Goal: Task Accomplishment & Management: Complete application form

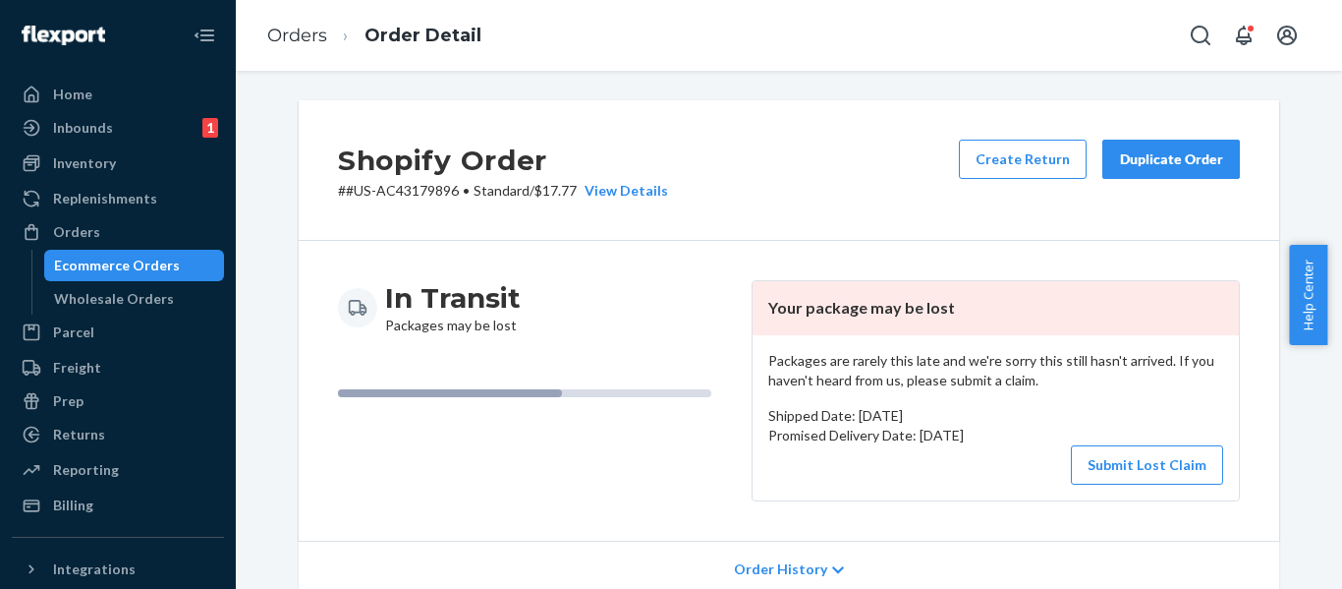
click at [102, 234] on div "Orders" at bounding box center [118, 232] width 208 height 28
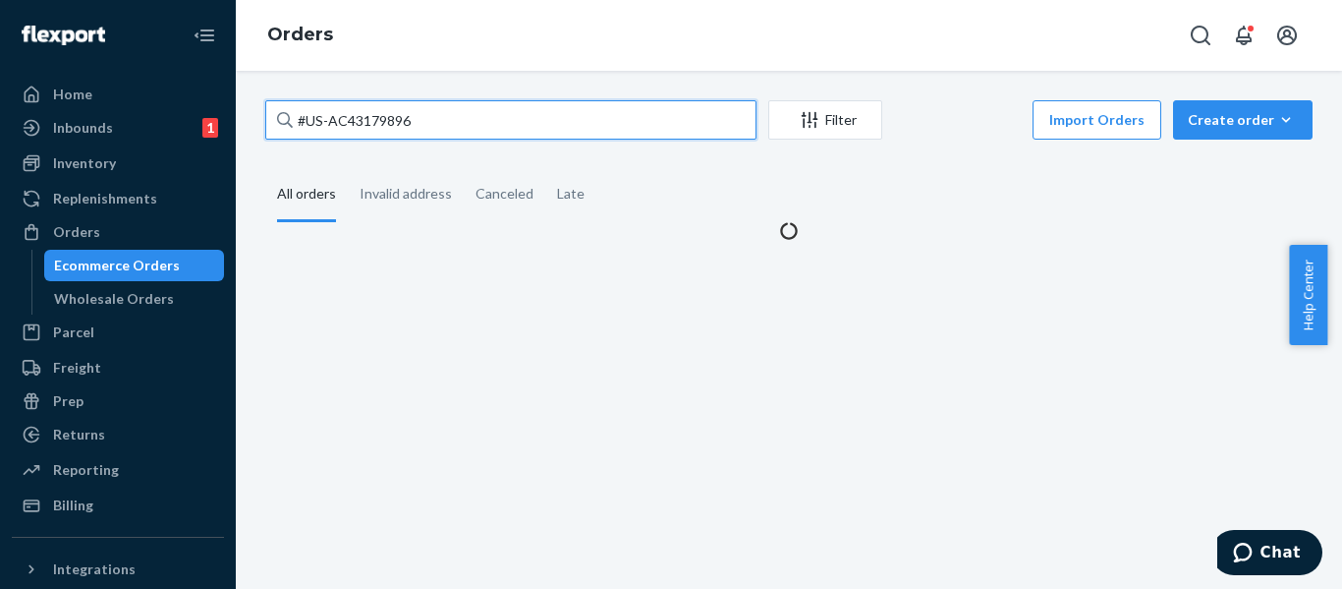
click at [428, 112] on input "#US-AC43179896" at bounding box center [510, 119] width 491 height 39
type input "#"
paste input "#US-AC43180086"
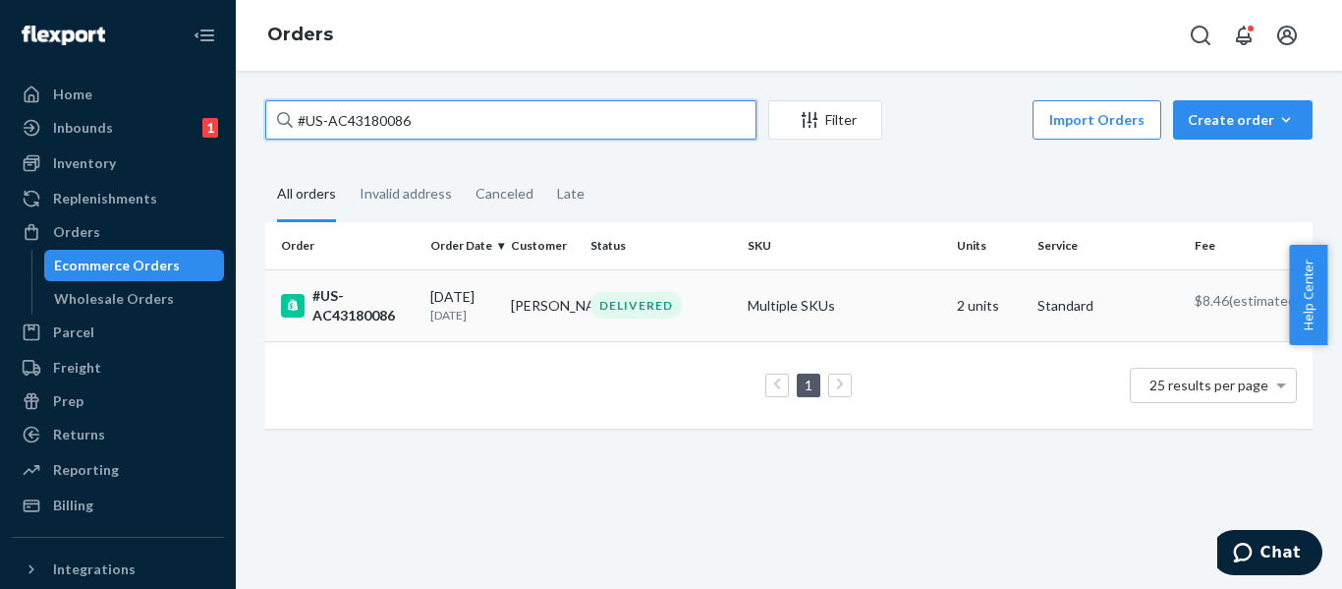
type input "#US-AC43180086"
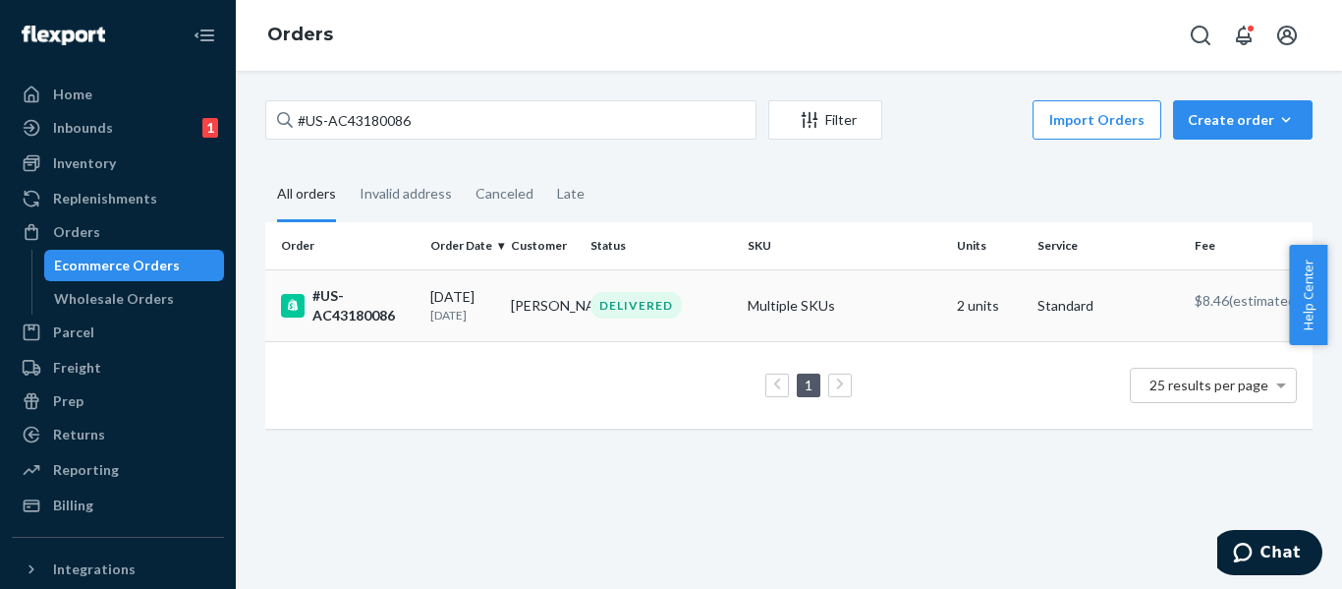
click at [359, 306] on div "#US-AC43180086" at bounding box center [348, 305] width 134 height 39
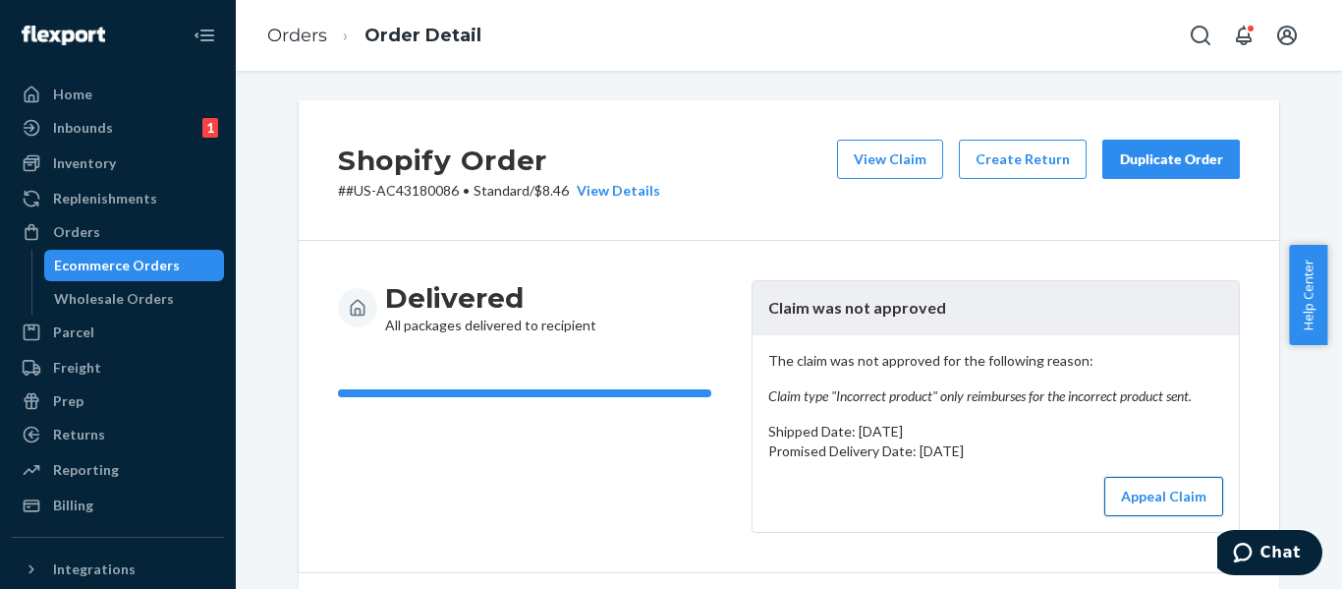
click at [1171, 488] on button "Appeal Claim" at bounding box center [1163, 496] width 119 height 39
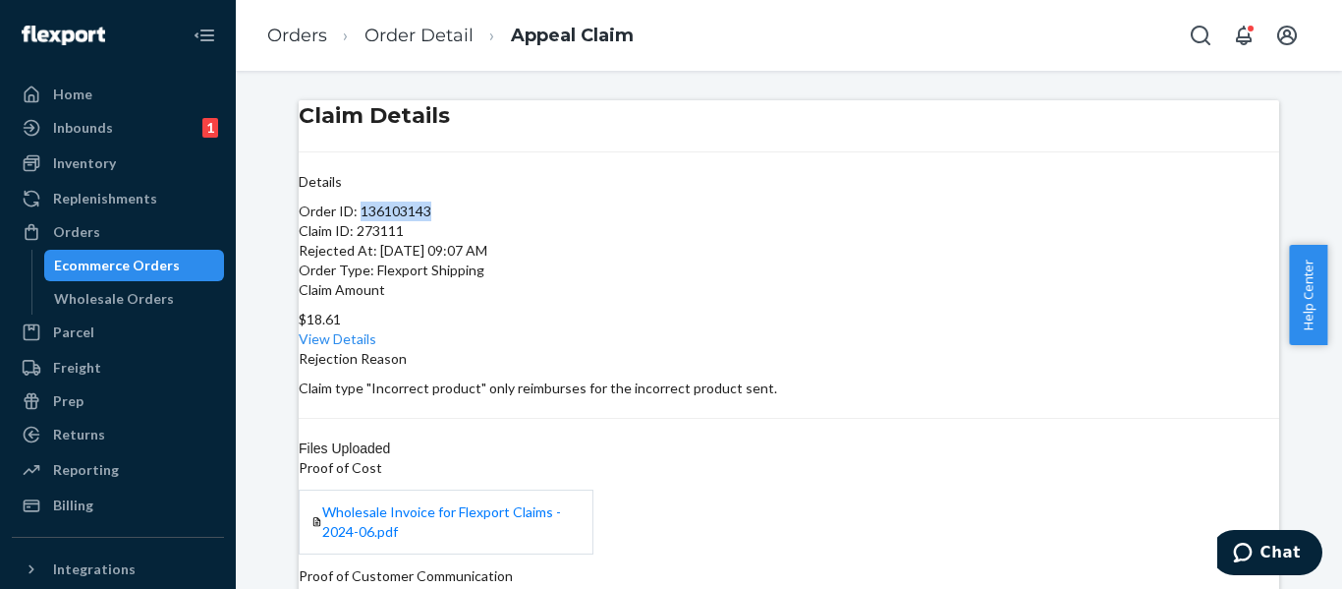
drag, startPoint x: 393, startPoint y: 249, endPoint x: 461, endPoint y: 247, distance: 67.8
click at [461, 221] on p "Order ID: 136103143" at bounding box center [789, 211] width 981 height 20
copy p "136103143"
drag, startPoint x: 444, startPoint y: 268, endPoint x: 391, endPoint y: 271, distance: 53.1
click at [391, 241] on p "Claim ID: 273111" at bounding box center [789, 231] width 981 height 20
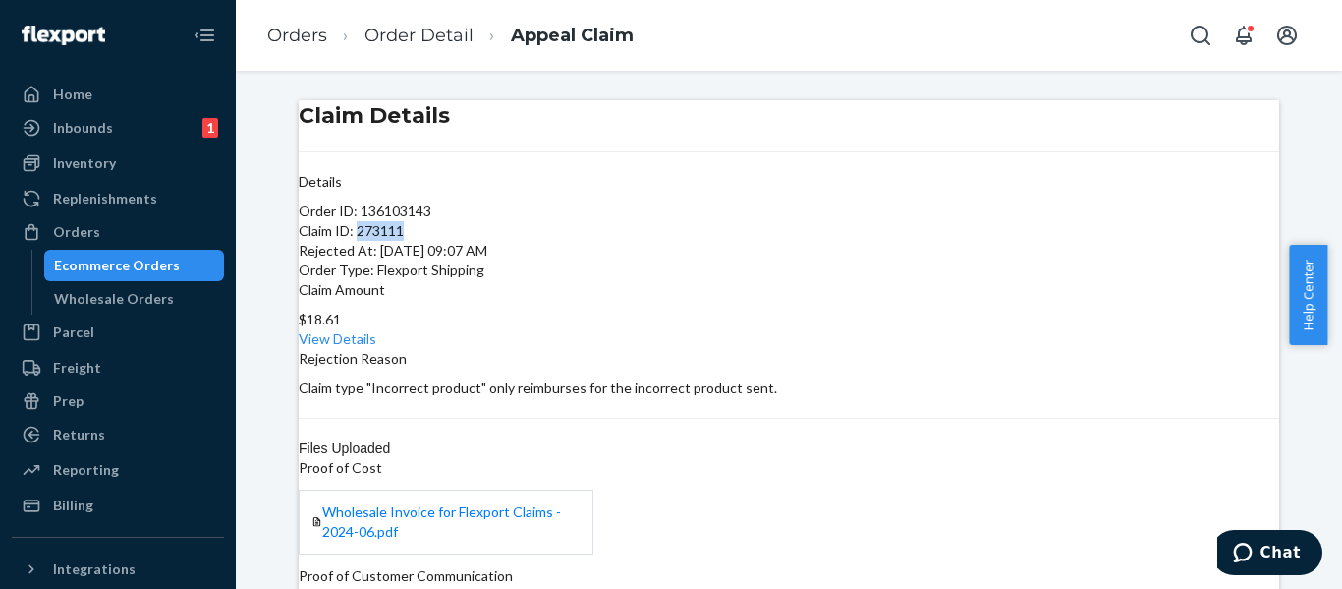
copy p "273111"
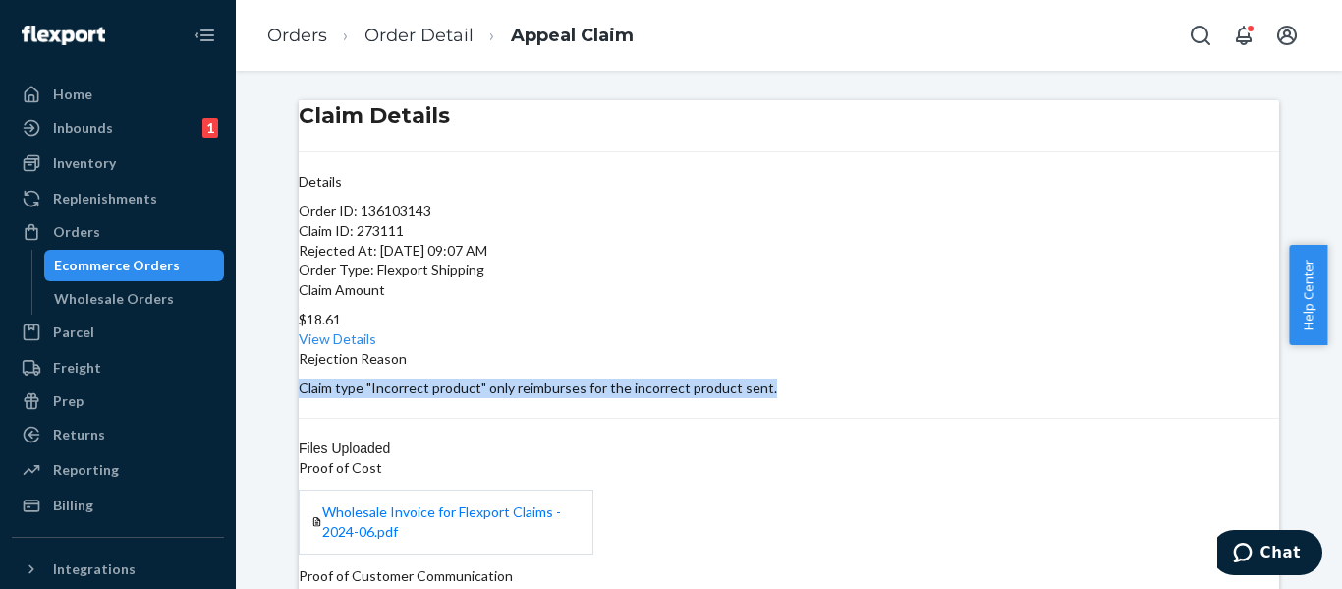
drag, startPoint x: 899, startPoint y: 250, endPoint x: 1039, endPoint y: 267, distance: 140.6
click at [1039, 378] on p "Claim type "Incorrect product" only reimburses for the incorrect product sent." at bounding box center [789, 388] width 981 height 20
copy p "Claim type "Incorrect product" only reimburses for the incorrect product sent."
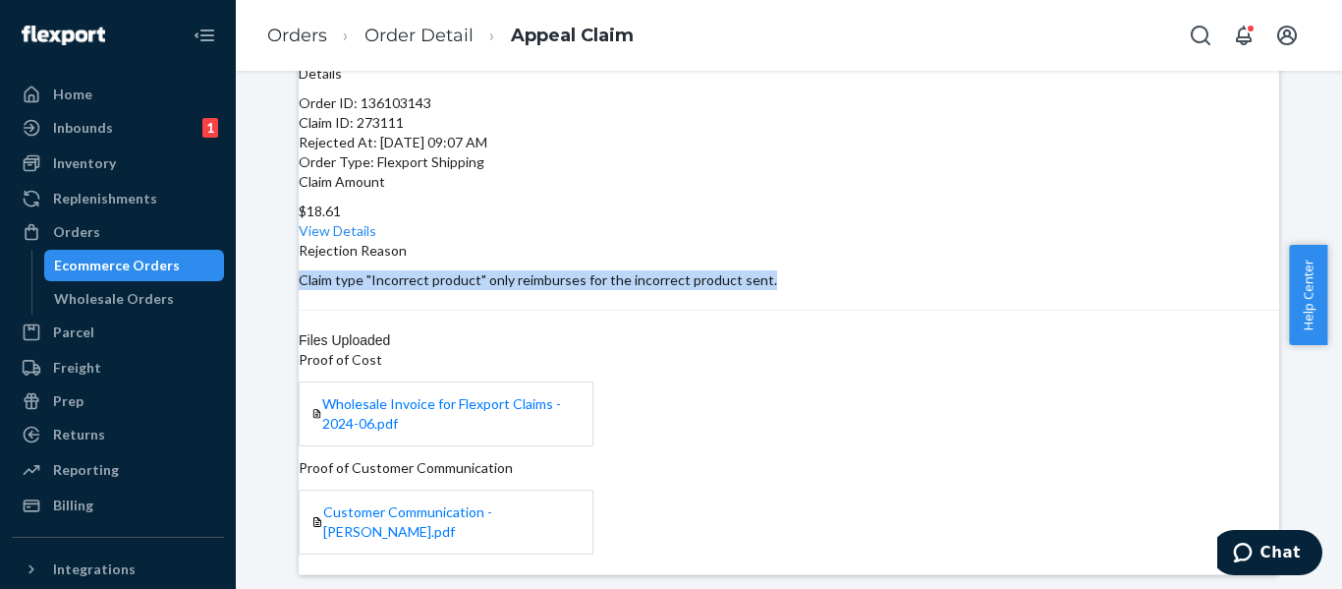
scroll to position [42, 0]
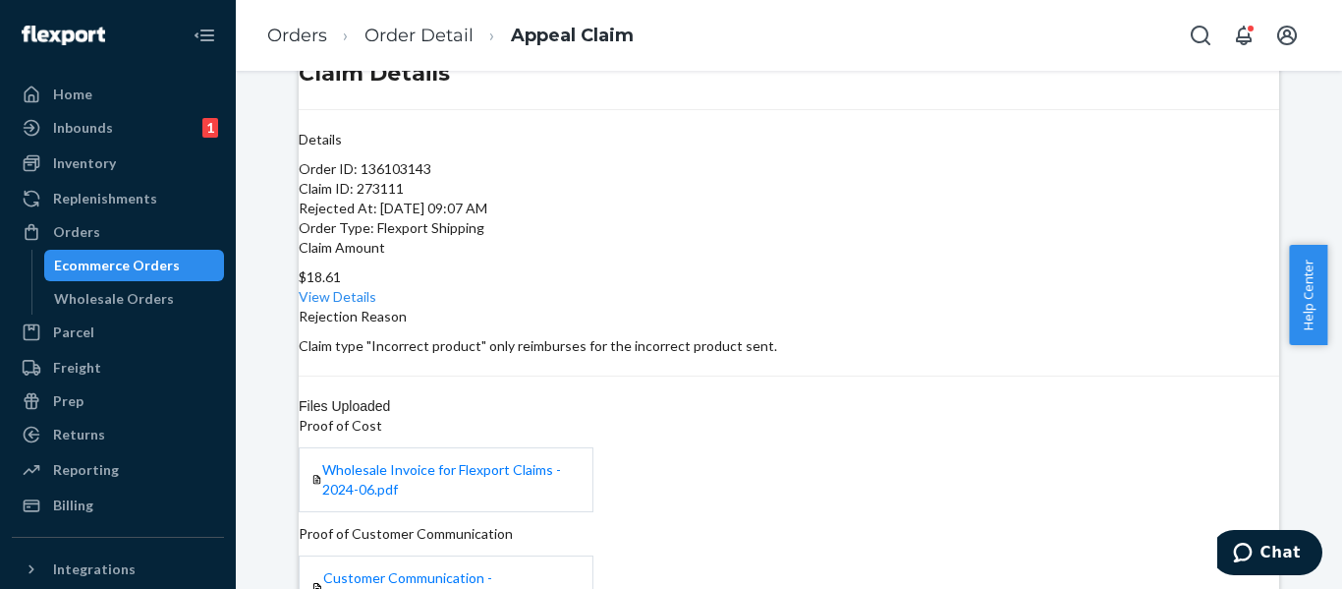
click at [511, 198] on p "Claim ID: 273111" at bounding box center [789, 189] width 981 height 20
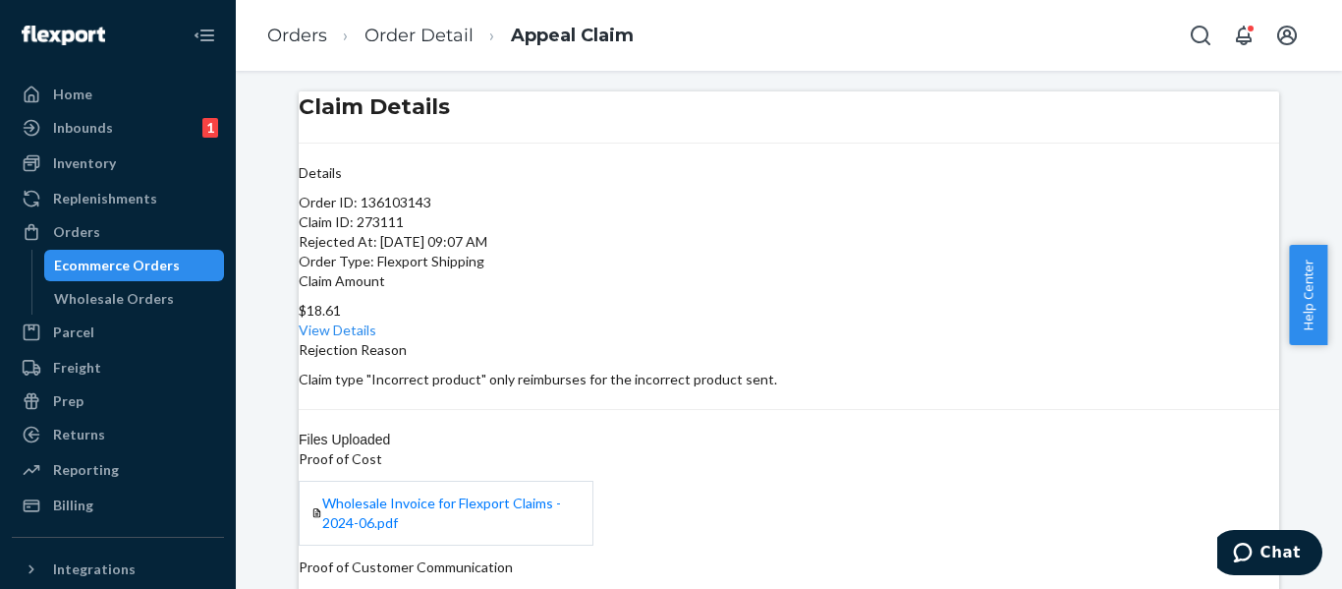
scroll to position [0, 0]
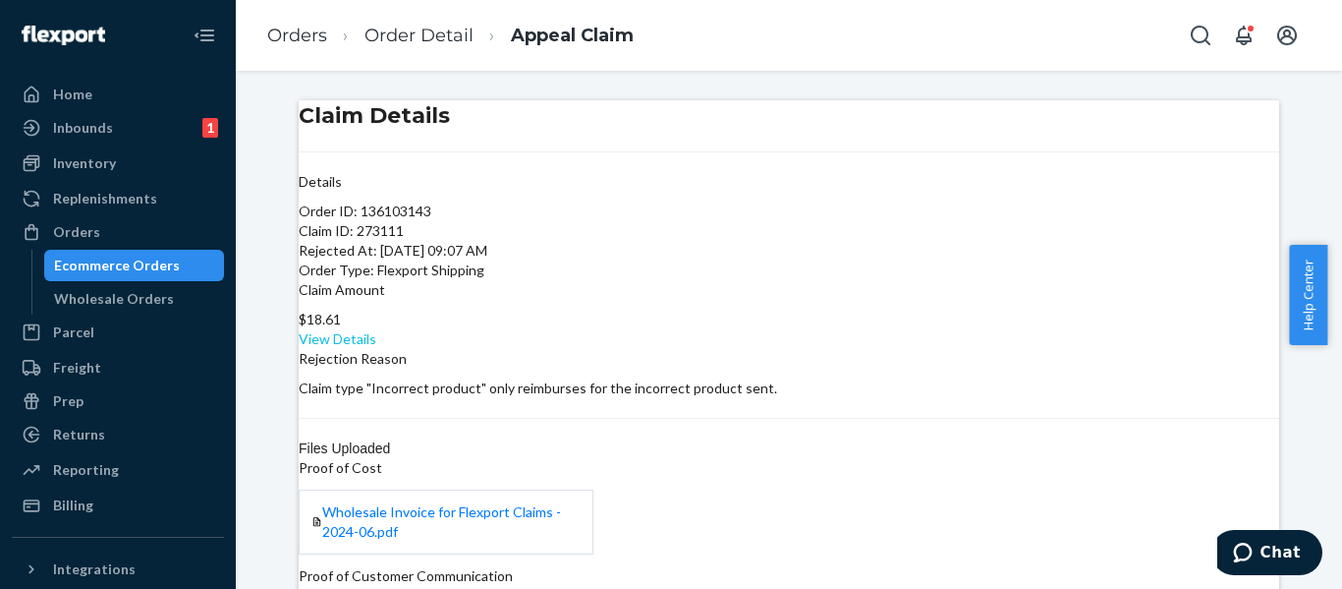
click at [376, 330] on link "View Details" at bounding box center [338, 338] width 78 height 17
click at [856, 61] on div "Home Inbounds 1 Shipping Plans Problems 1 Inventory Products Replenishments Ord…" at bounding box center [671, 294] width 1342 height 589
